Goal: Check status: Check status

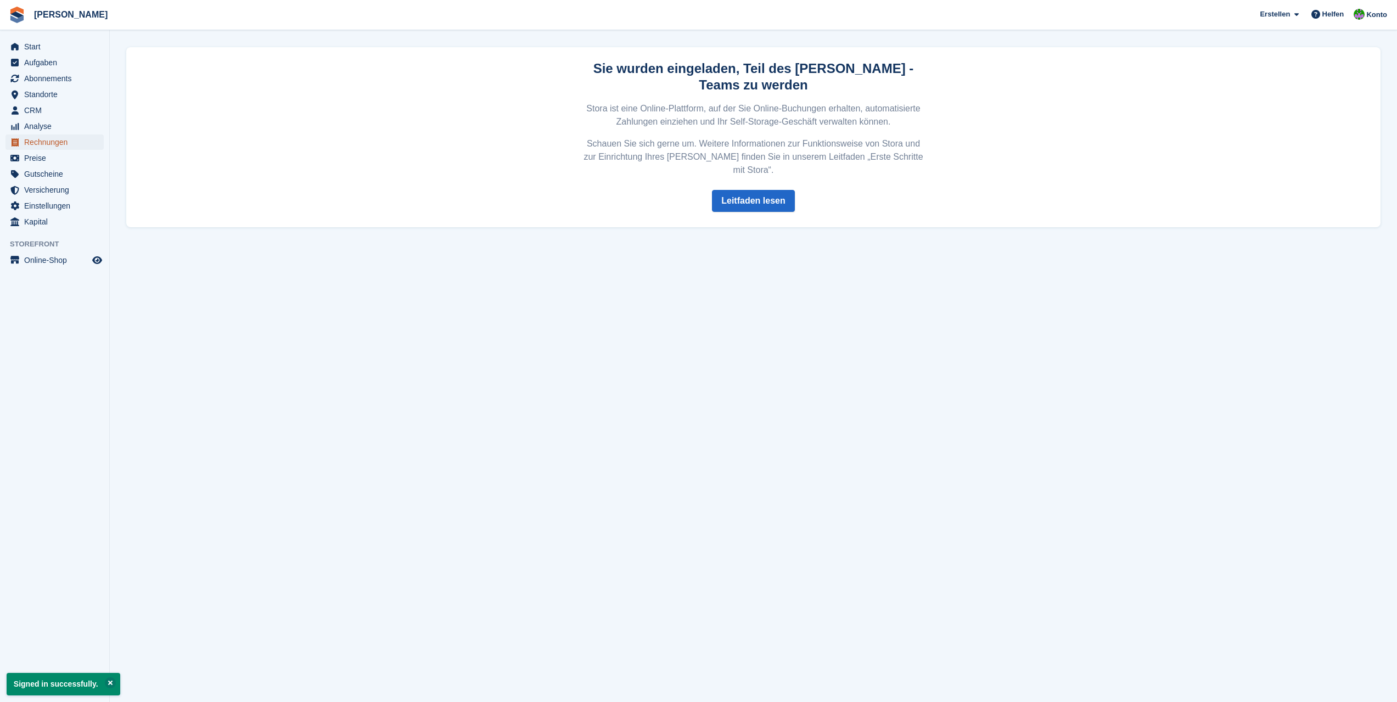
click at [30, 141] on span "Rechnungen" at bounding box center [57, 142] width 66 height 15
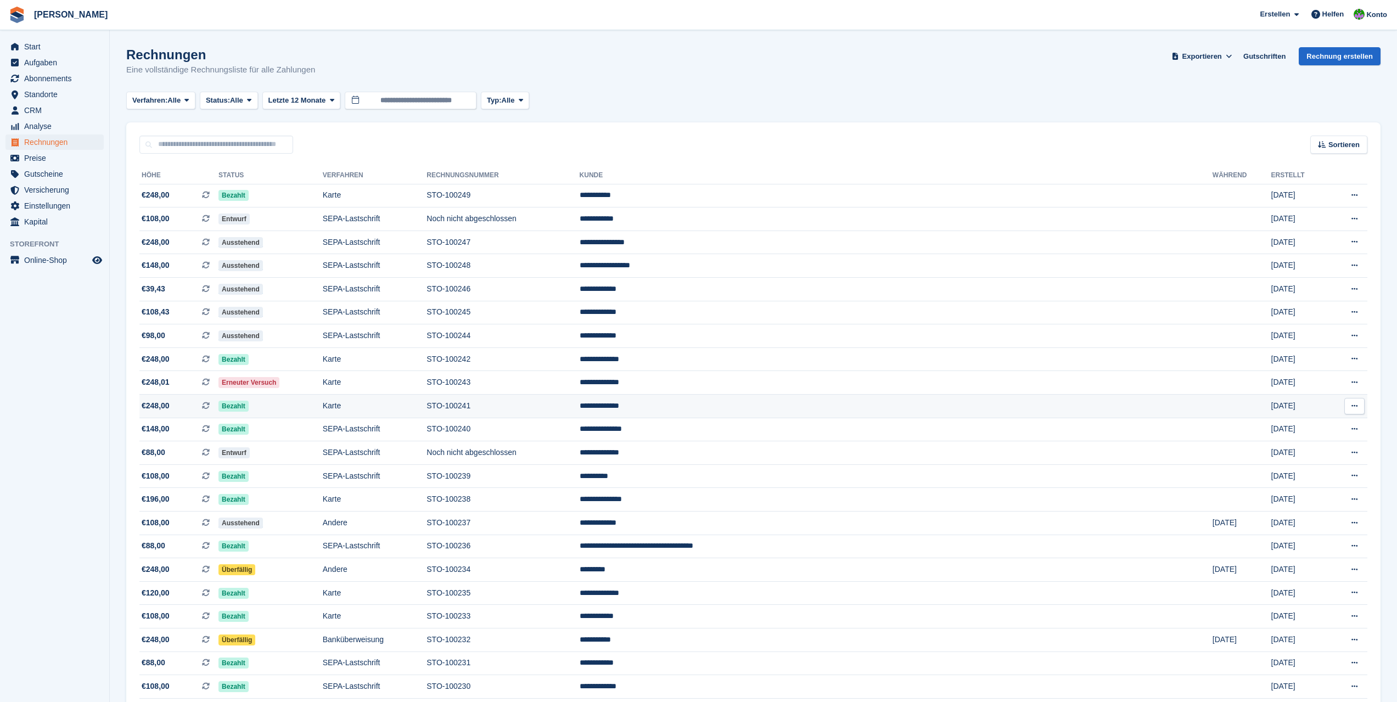
click at [579, 407] on td "STO-100241" at bounding box center [503, 407] width 153 height 24
click at [579, 435] on td "STO-100240" at bounding box center [503, 430] width 153 height 24
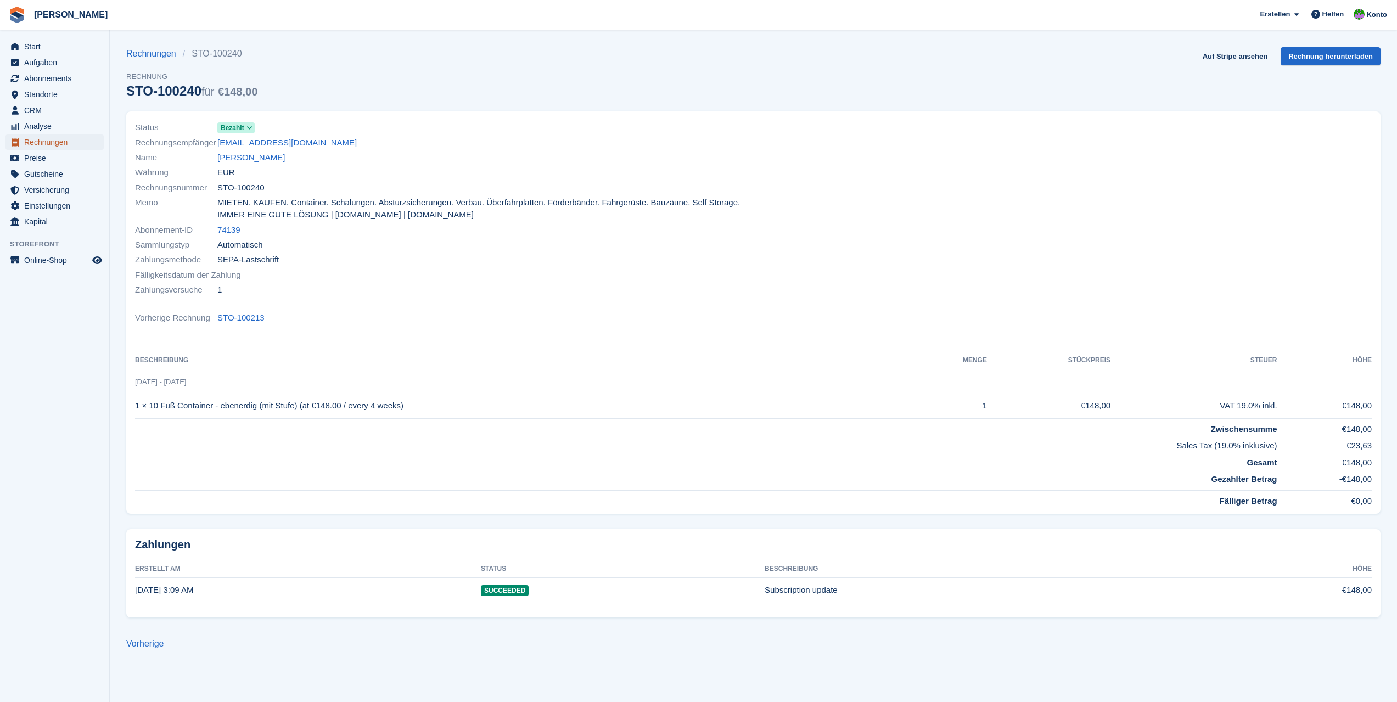
click at [54, 144] on span "Rechnungen" at bounding box center [57, 142] width 66 height 15
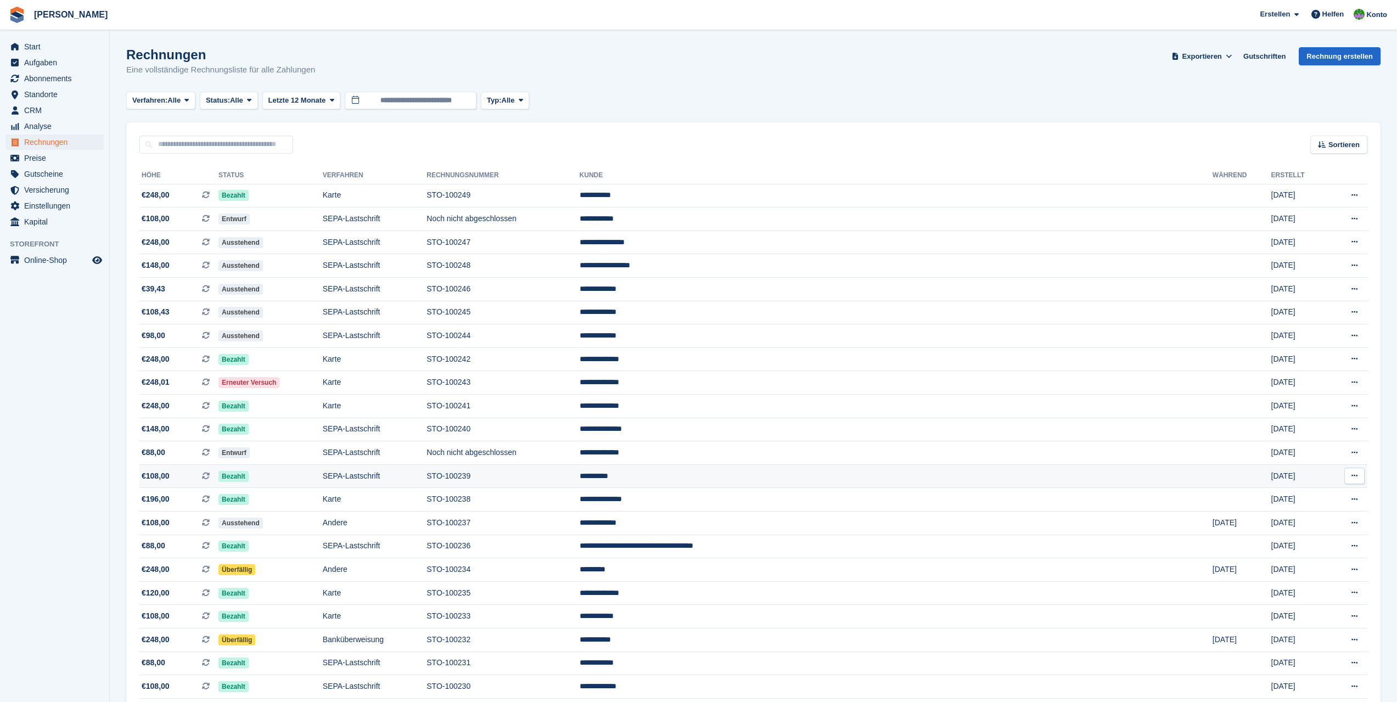
click at [566, 478] on td "STO-100239" at bounding box center [503, 477] width 153 height 24
